Goal: Complete application form

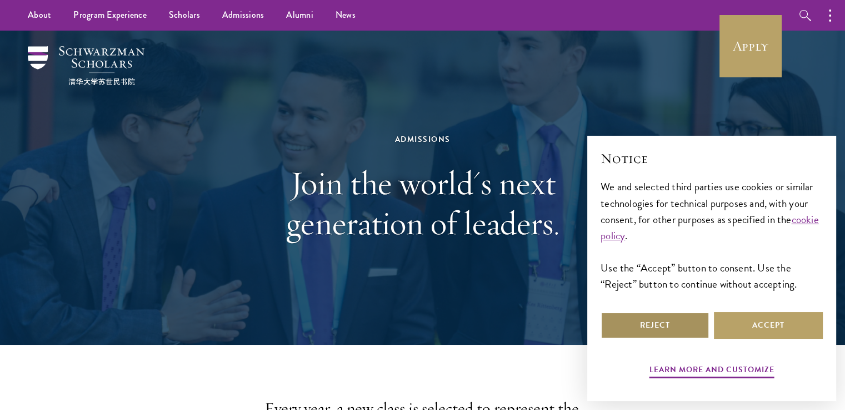
click at [685, 328] on button "Reject" at bounding box center [655, 325] width 109 height 27
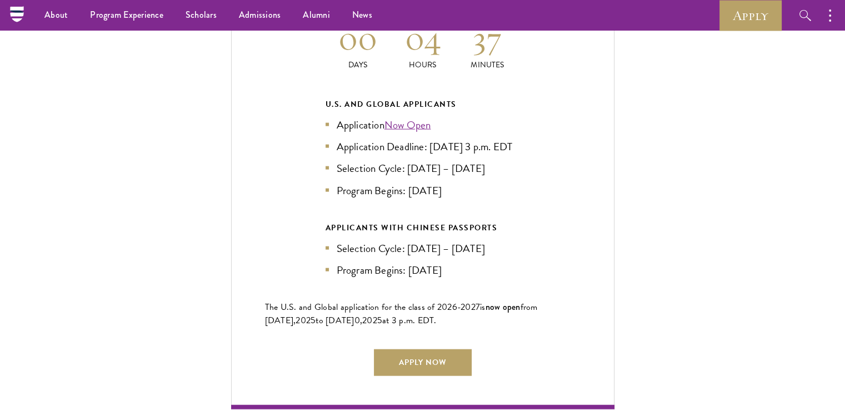
scroll to position [2469, 0]
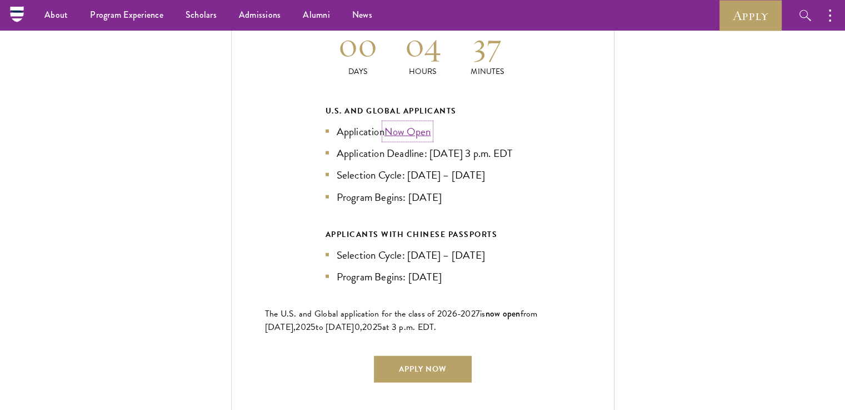
click at [399, 128] on link "Now Open" at bounding box center [408, 131] width 47 height 16
drag, startPoint x: 396, startPoint y: 165, endPoint x: 433, endPoint y: 149, distance: 40.6
click at [433, 149] on li "Application Deadline: [DATE] 3 p.m. EDT" at bounding box center [423, 153] width 195 height 16
copy li "ept 10, 2025 at 3 p.m. EDT"
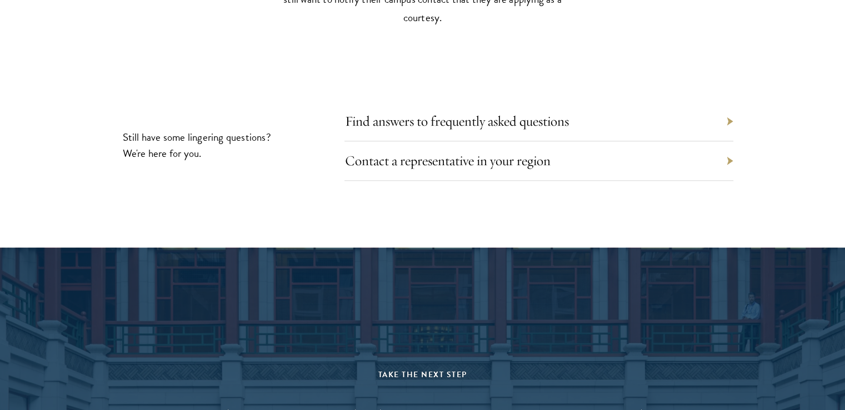
scroll to position [5218, 0]
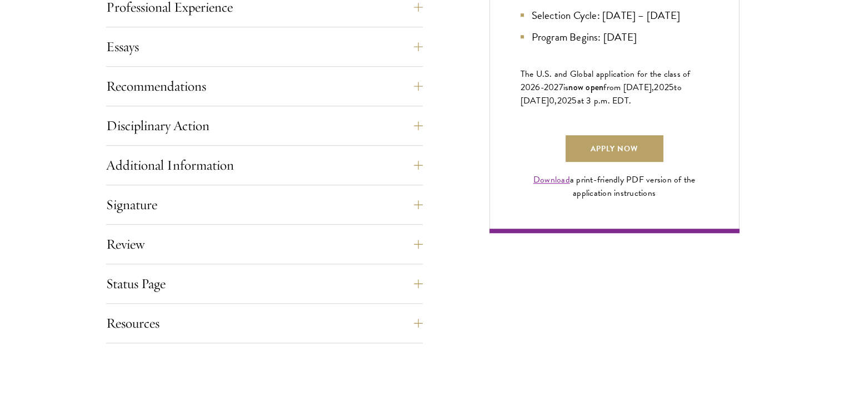
scroll to position [767, 0]
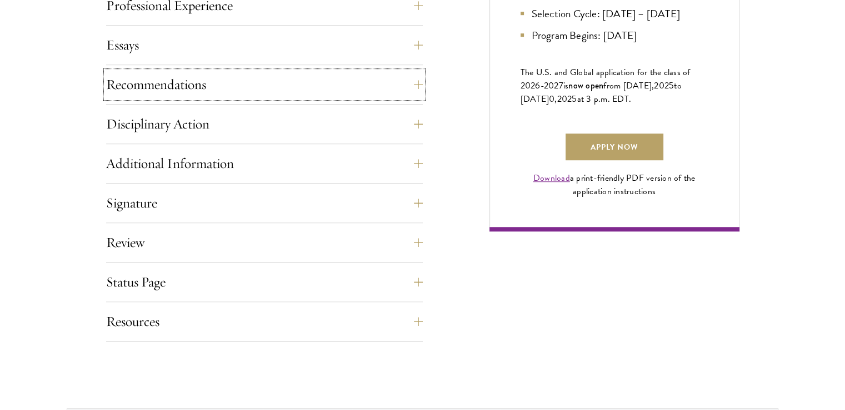
click at [418, 81] on button "Recommendations" at bounding box center [264, 84] width 317 height 27
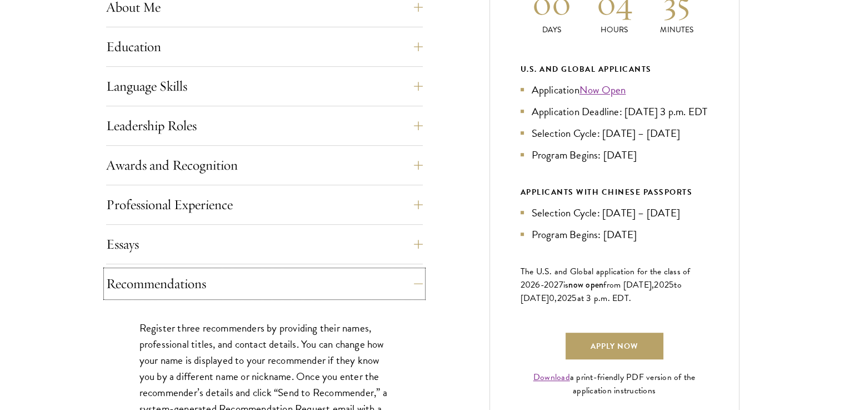
scroll to position [580, 0]
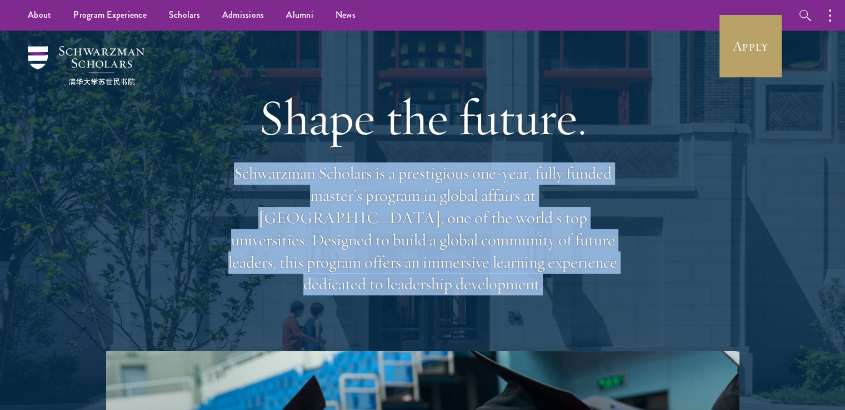
drag, startPoint x: 836, startPoint y: 72, endPoint x: 853, endPoint y: 73, distance: 16.7
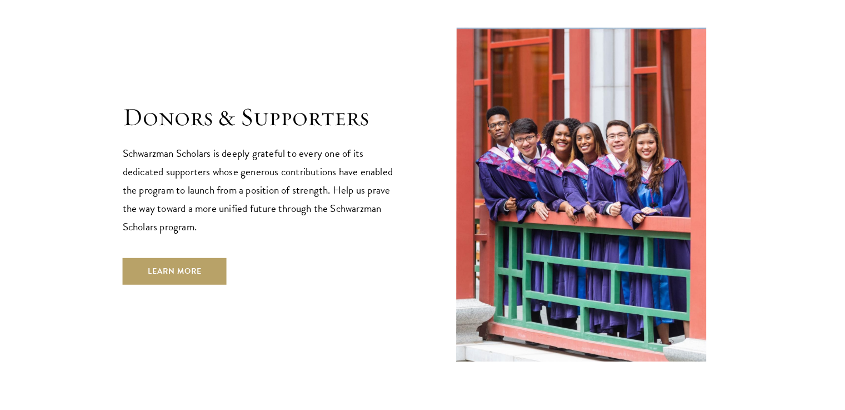
scroll to position [3296, 0]
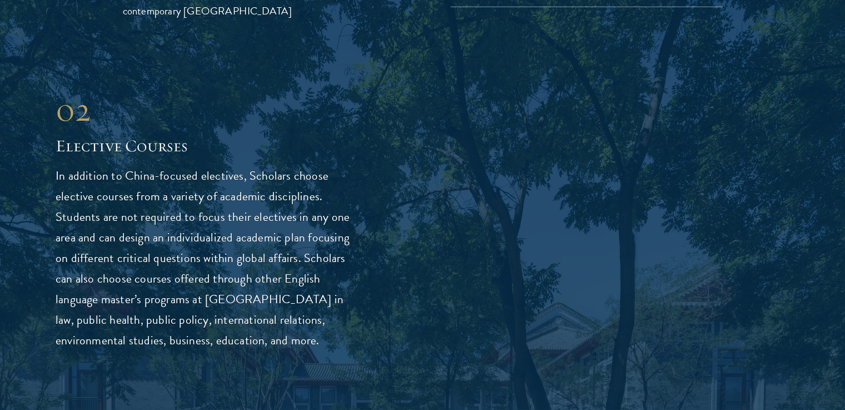
drag, startPoint x: 853, startPoint y: 98, endPoint x: 853, endPoint y: 186, distance: 87.8
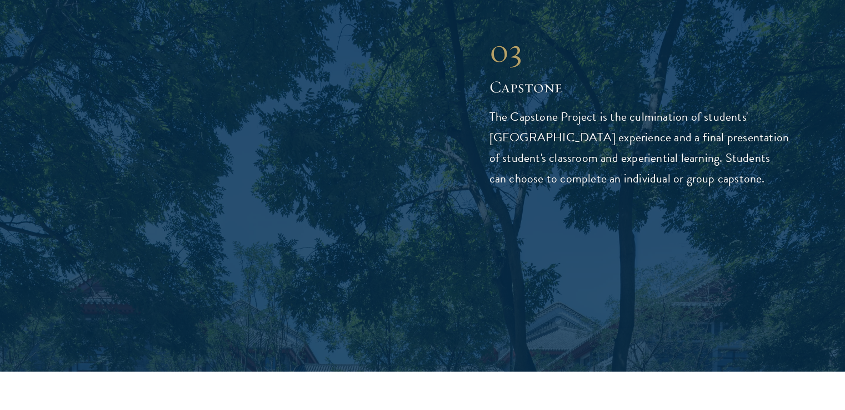
scroll to position [3918, 0]
